Goal: Information Seeking & Learning: Check status

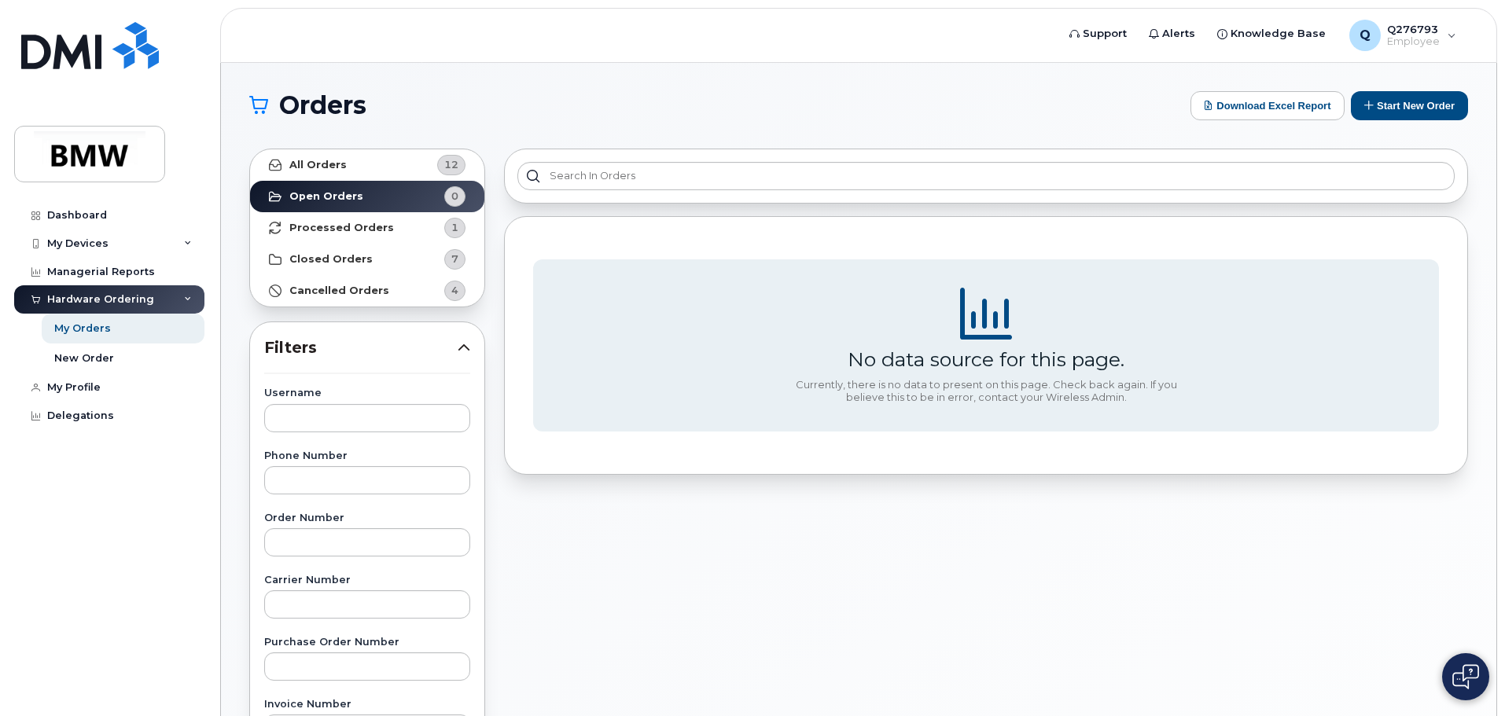
click at [539, 556] on div "No data source for this page. Currently, there is no data to present on this pa…" at bounding box center [986, 691] width 983 height 1105
click at [359, 228] on strong "Processed Orders" at bounding box center [341, 228] width 105 height 13
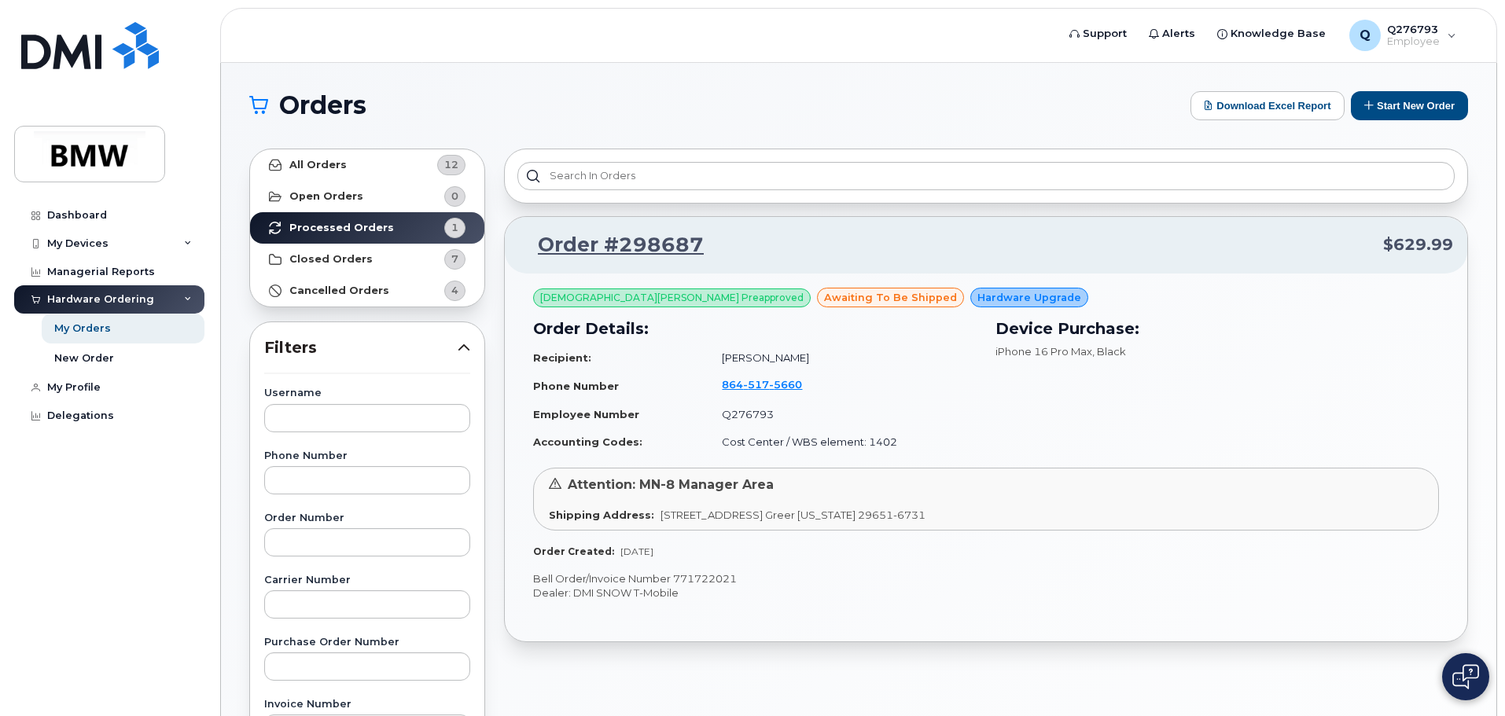
click at [1072, 358] on div "iPhone 16 Pro Max , Black" at bounding box center [1216, 351] width 443 height 15
click at [635, 237] on link "Order #298687" at bounding box center [611, 245] width 185 height 28
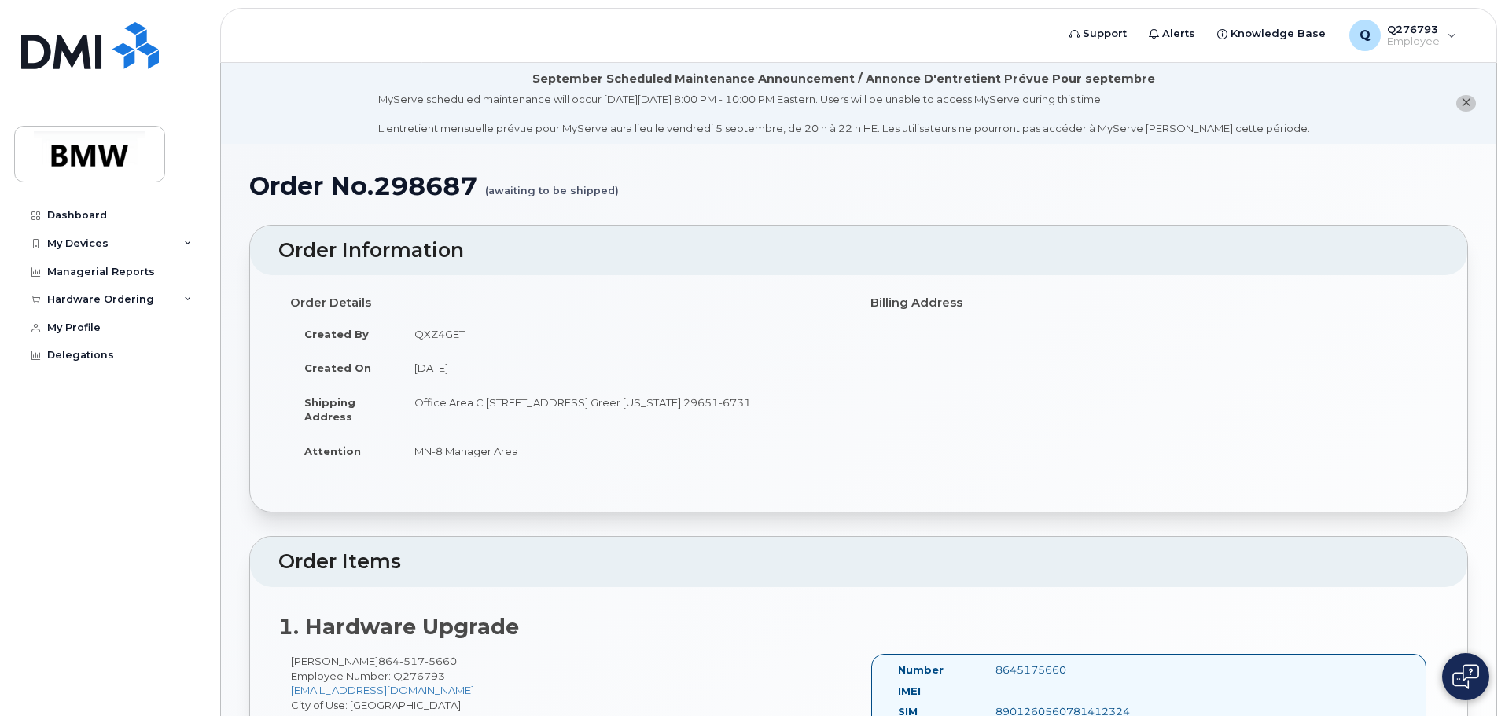
click at [608, 187] on h1 "Order No.298687 (awaiting to be shipped)" at bounding box center [858, 186] width 1219 height 28
click at [678, 193] on h1 "Order No.298687 (awaiting to be shipped)" at bounding box center [858, 186] width 1219 height 28
click at [558, 460] on td "MN-8 Manager Area" at bounding box center [623, 451] width 447 height 35
click at [552, 106] on div "MyServe scheduled maintenance will occur on Friday September 5, 8:00 PM - 10:00…" at bounding box center [844, 114] width 932 height 44
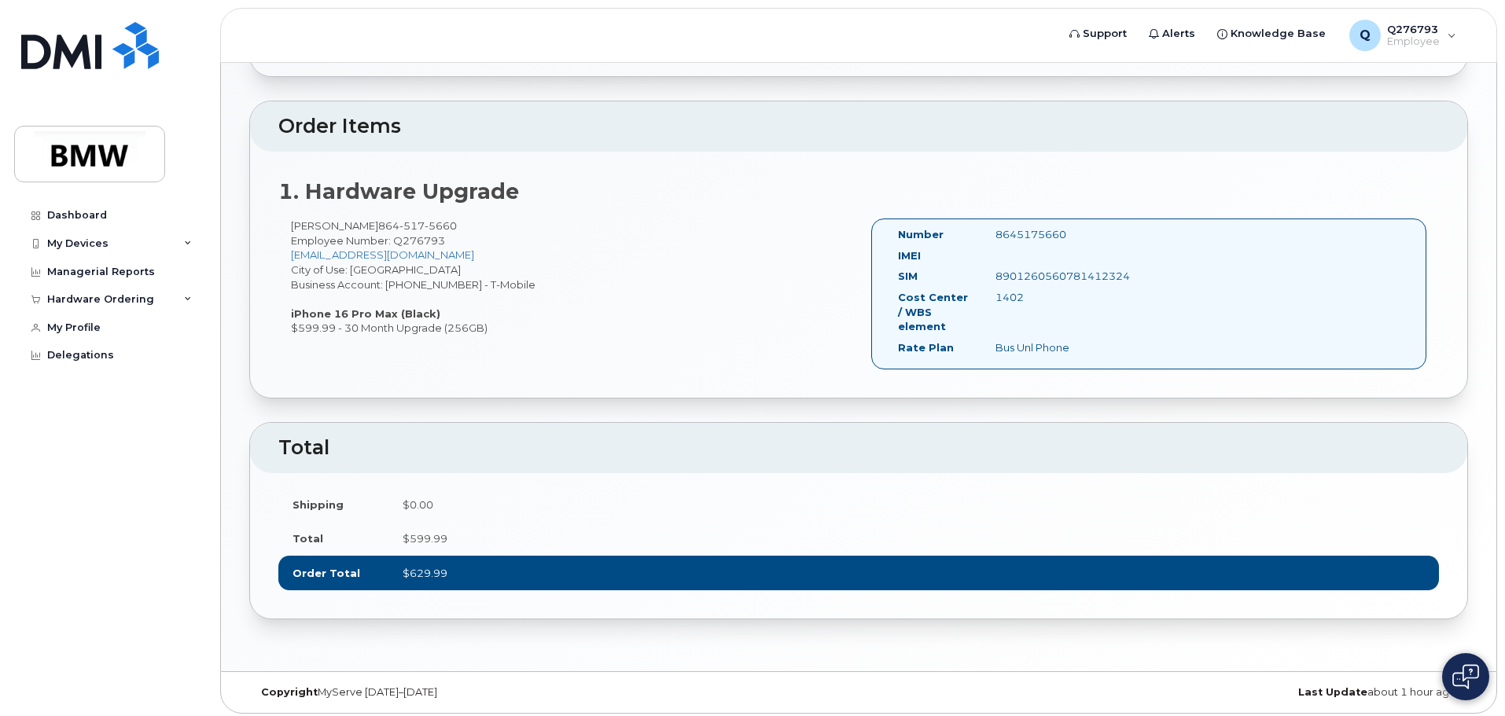
scroll to position [441, 0]
